Goal: Task Accomplishment & Management: Manage account settings

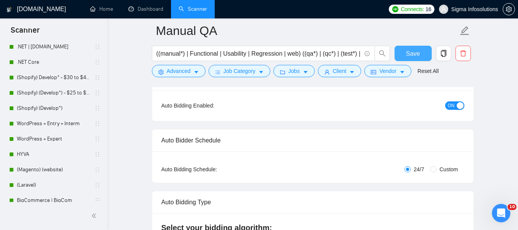
scroll to position [26, 0]
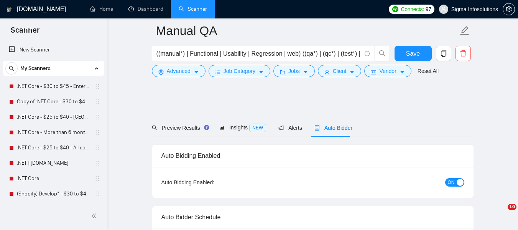
scroll to position [77, 0]
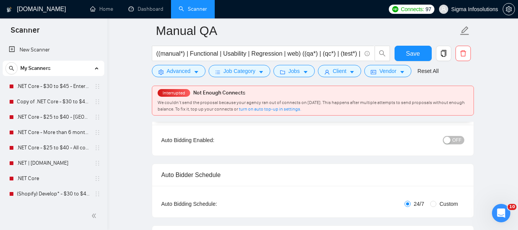
click at [456, 135] on div "OFF" at bounding box center [413, 139] width 101 height 9
click at [53, 88] on link ".NET Core - $30 to $45 - Enterprise client - ROW" at bounding box center [53, 86] width 73 height 15
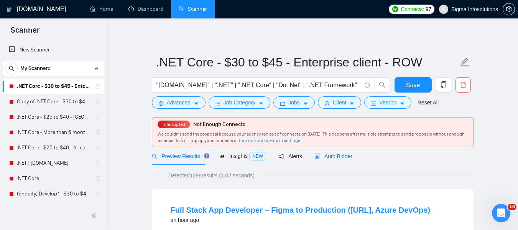
click at [332, 156] on span "Auto Bidder" at bounding box center [333, 156] width 38 height 6
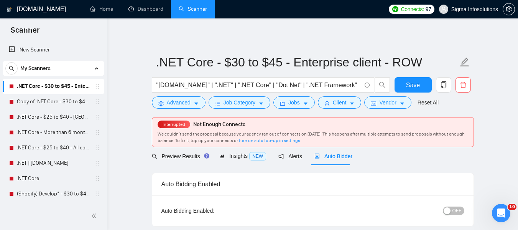
click at [453, 210] on button "OFF" at bounding box center [453, 210] width 21 height 8
click at [410, 83] on span "Save" at bounding box center [413, 85] width 14 height 10
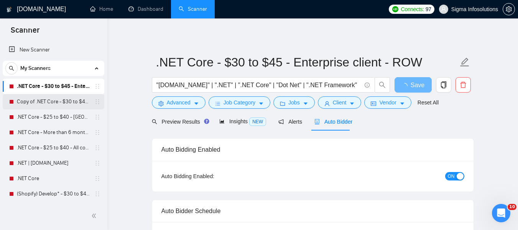
click at [49, 100] on link "Copy of .NET Core - $30 to $45 - Enterprise client - ROW" at bounding box center [53, 101] width 73 height 15
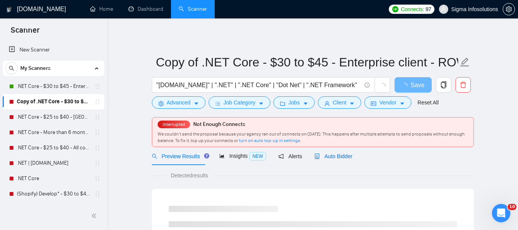
click at [325, 155] on span "Auto Bidder" at bounding box center [333, 156] width 38 height 6
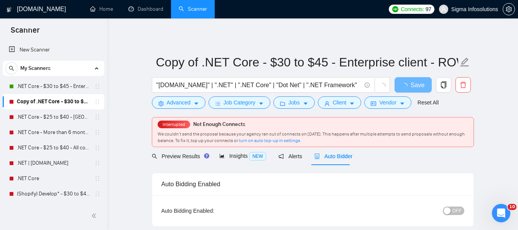
click at [453, 210] on button "OFF" at bounding box center [453, 210] width 21 height 8
click at [415, 85] on span "Save" at bounding box center [413, 85] width 14 height 10
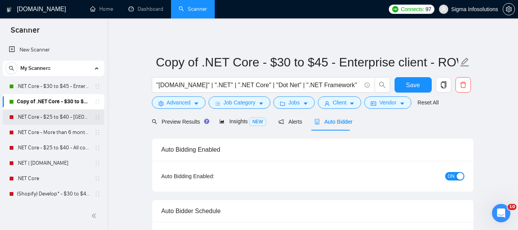
click at [41, 116] on link ".NET Core - $25 to $40 - [GEOGRAPHIC_DATA] and [GEOGRAPHIC_DATA]" at bounding box center [53, 116] width 73 height 15
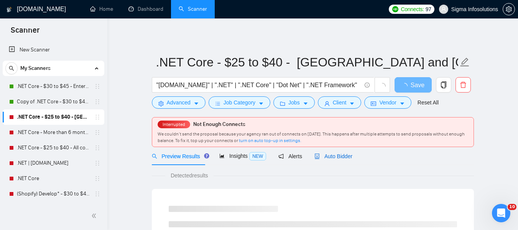
click at [331, 158] on span "Auto Bidder" at bounding box center [333, 156] width 38 height 6
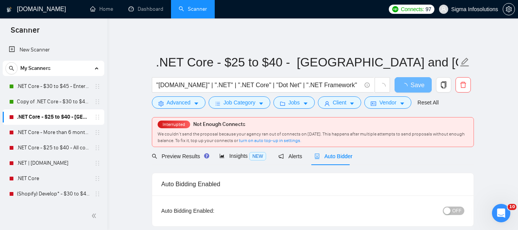
click at [453, 207] on span "OFF" at bounding box center [456, 210] width 9 height 8
click at [417, 79] on button "Save" at bounding box center [412, 84] width 37 height 15
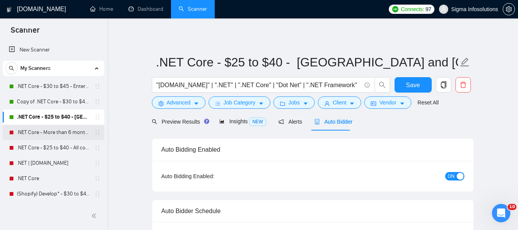
click at [61, 132] on link ".NET Core - More than 6 months of work" at bounding box center [53, 132] width 73 height 15
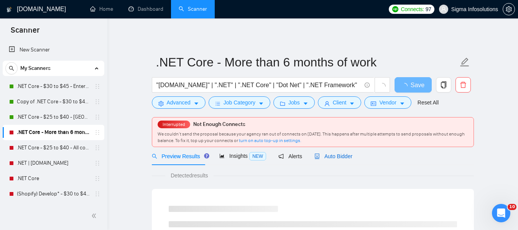
click at [333, 154] on span "Auto Bidder" at bounding box center [333, 156] width 38 height 6
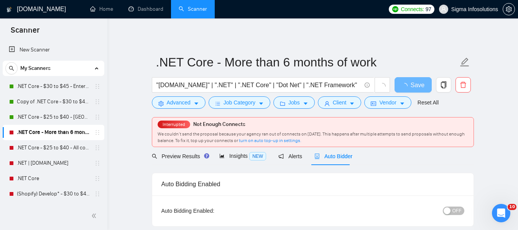
radio input "false"
radio input "true"
click at [456, 213] on span "OFF" at bounding box center [456, 210] width 9 height 8
click at [409, 87] on span "Save" at bounding box center [413, 85] width 14 height 10
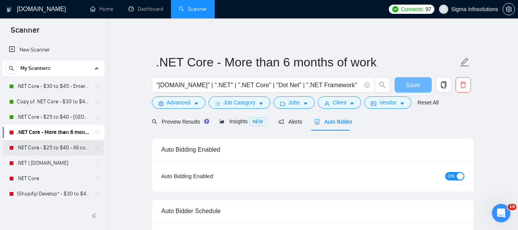
click at [46, 146] on link ".NET Core - $25 to $40 - All continents" at bounding box center [53, 147] width 73 height 15
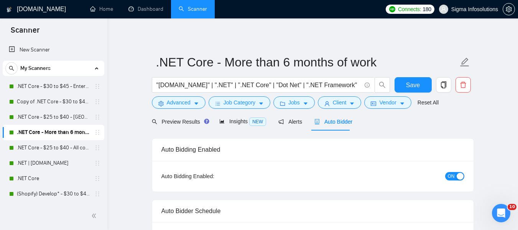
drag, startPoint x: 104, startPoint y: 58, endPoint x: 104, endPoint y: 82, distance: 23.8
